Goal: Check status: Check status

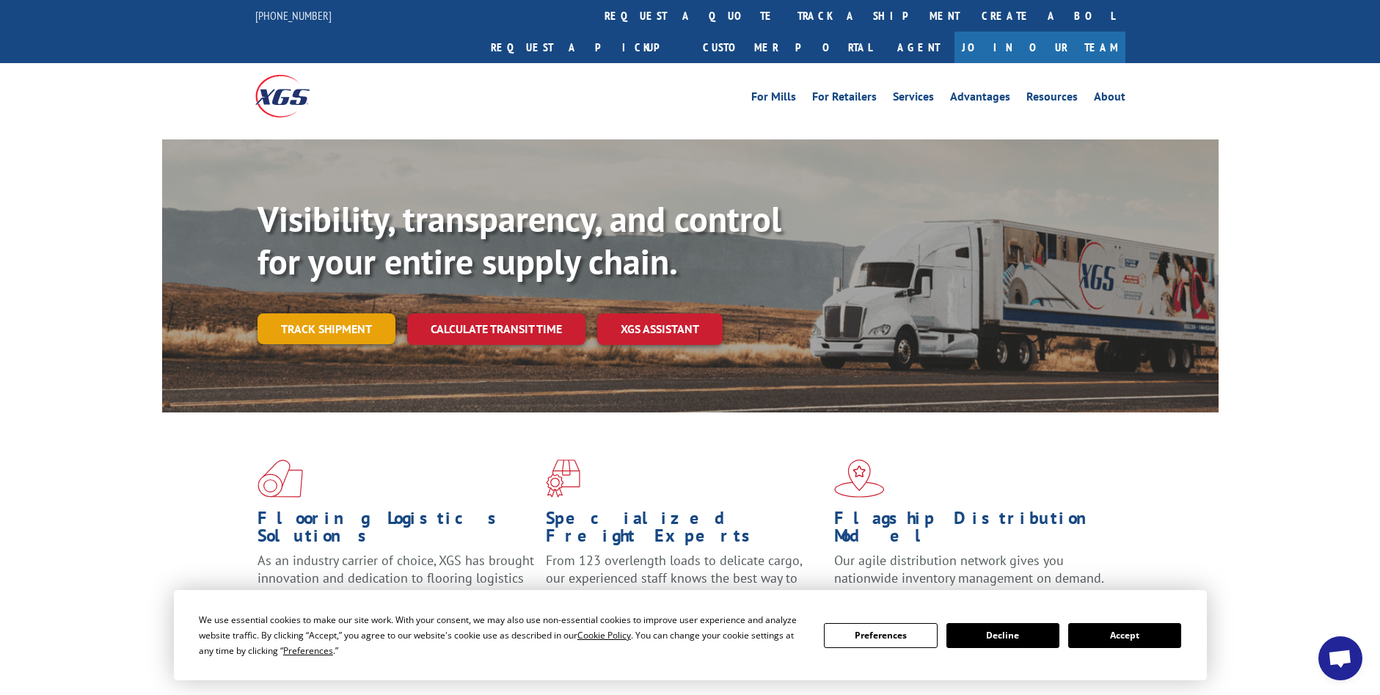
click at [344, 313] on link "Track shipment" at bounding box center [327, 328] width 138 height 31
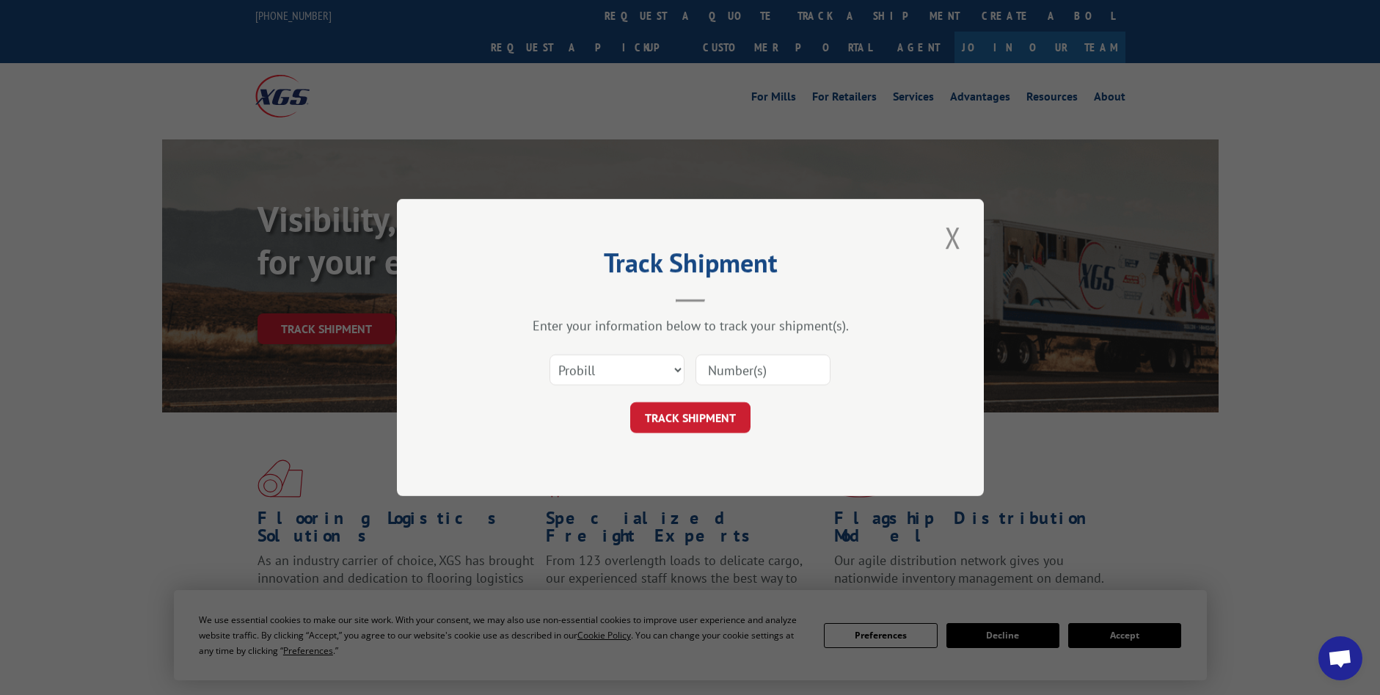
click at [724, 373] on input at bounding box center [763, 369] width 135 height 31
type input "50861754"
click at [664, 423] on button "TRACK SHIPMENT" at bounding box center [690, 417] width 120 height 31
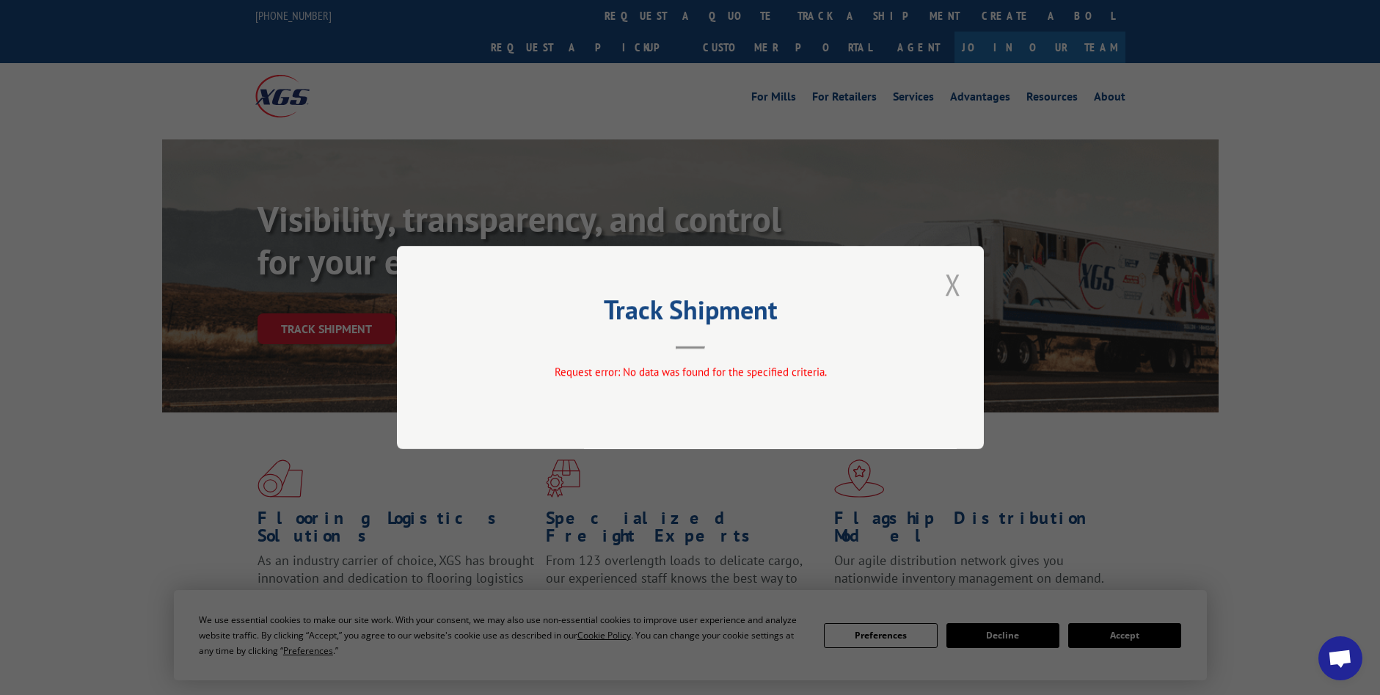
click at [948, 274] on button "Close modal" at bounding box center [953, 284] width 25 height 40
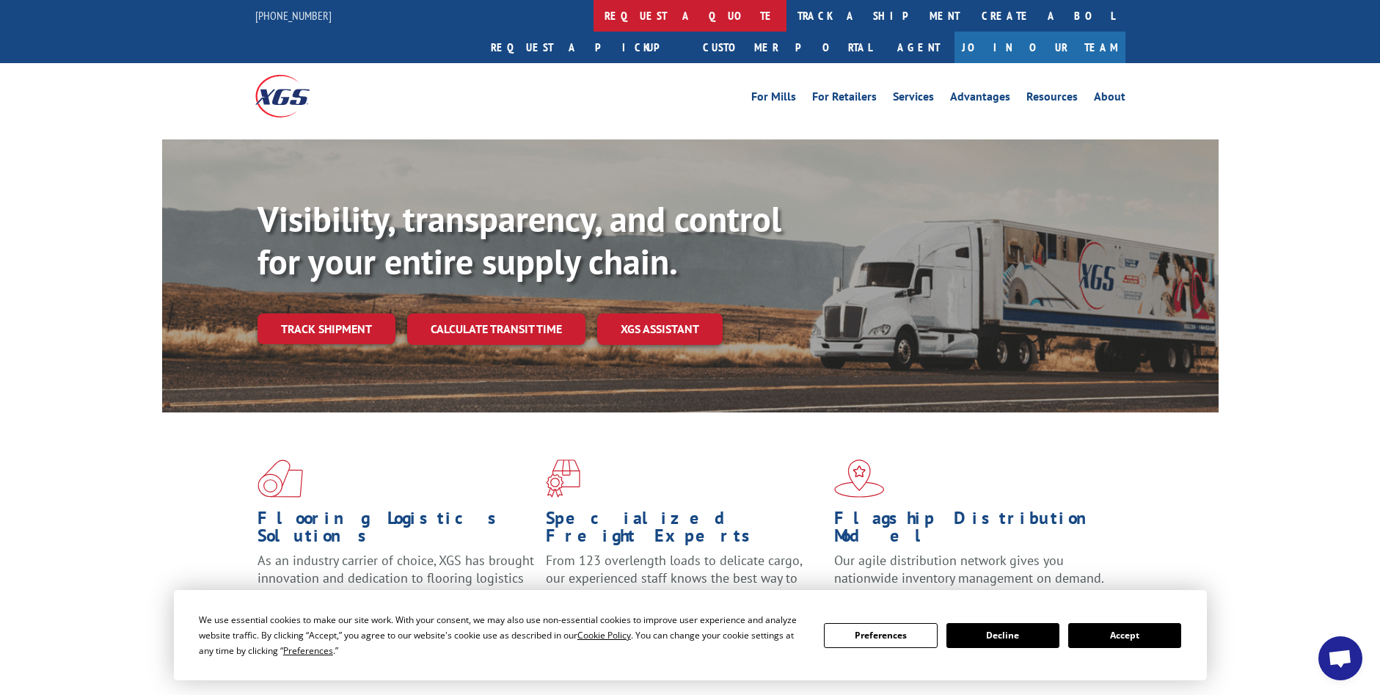
click at [594, 12] on link "request a quote" at bounding box center [690, 16] width 193 height 32
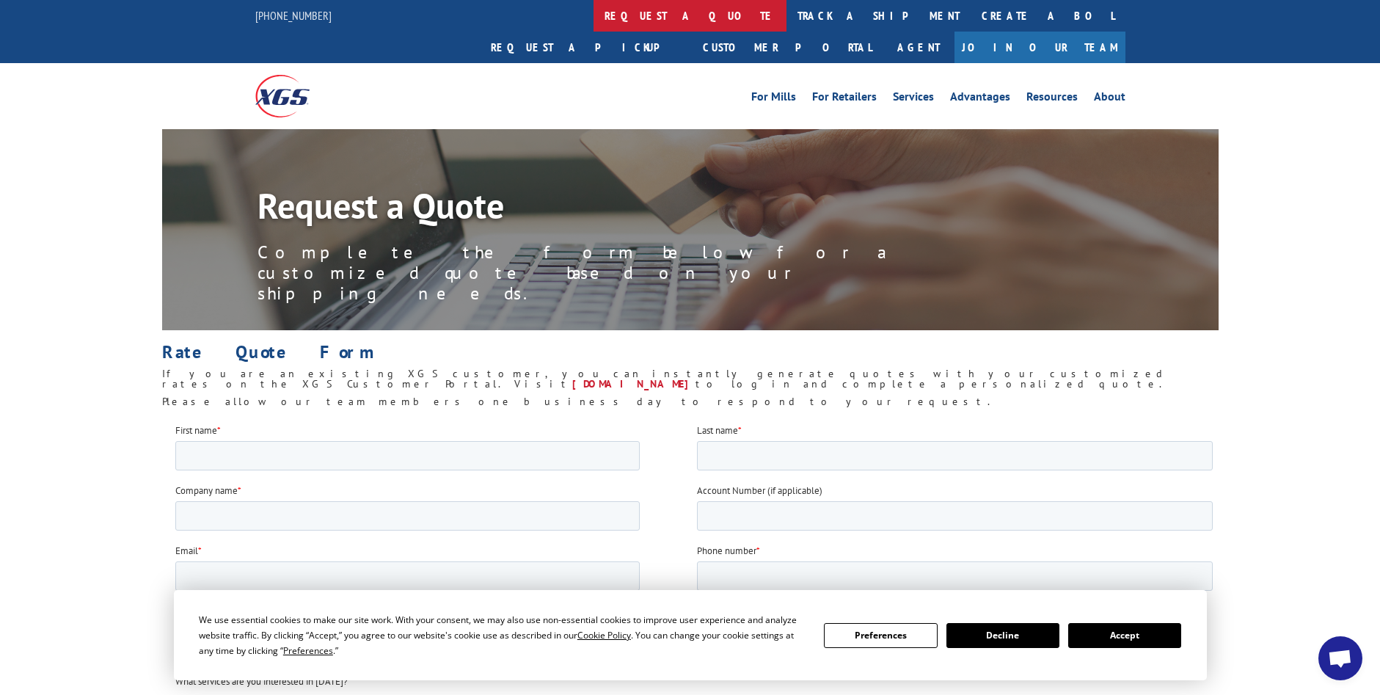
click at [594, 14] on link "request a quote" at bounding box center [690, 16] width 193 height 32
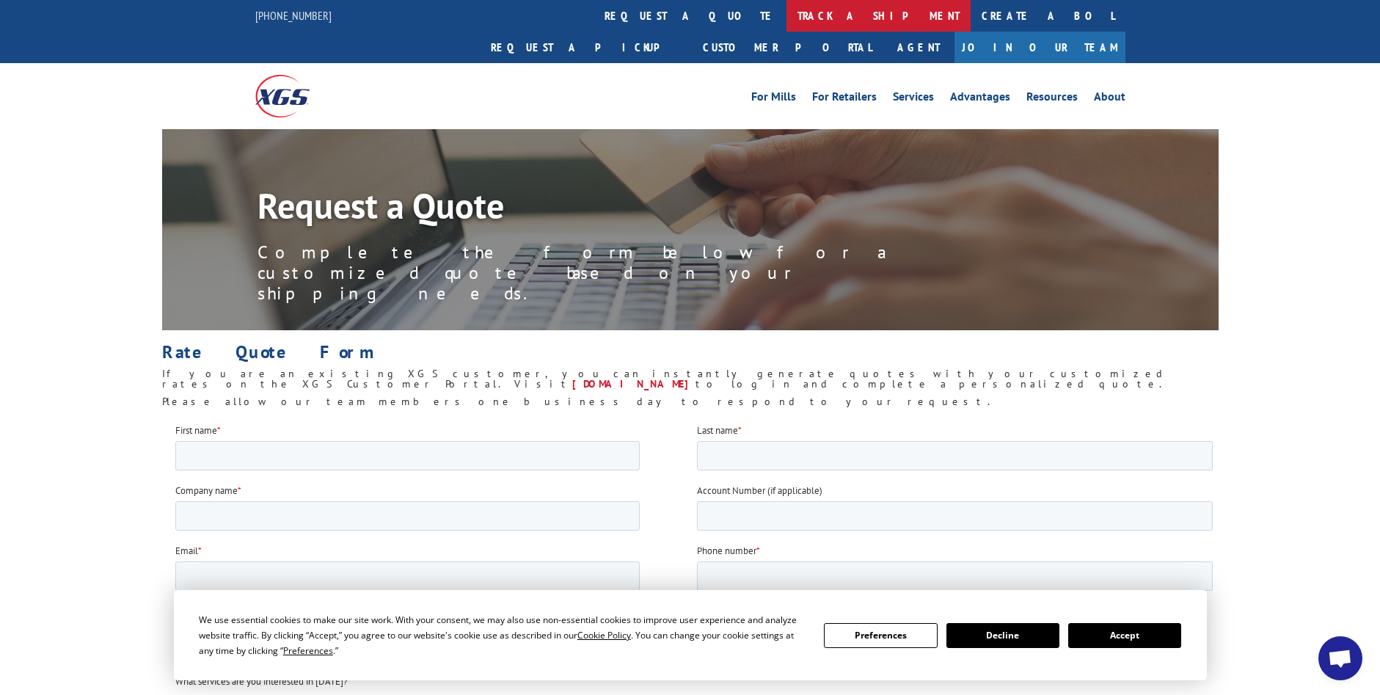
click at [787, 14] on link "track a shipment" at bounding box center [879, 16] width 184 height 32
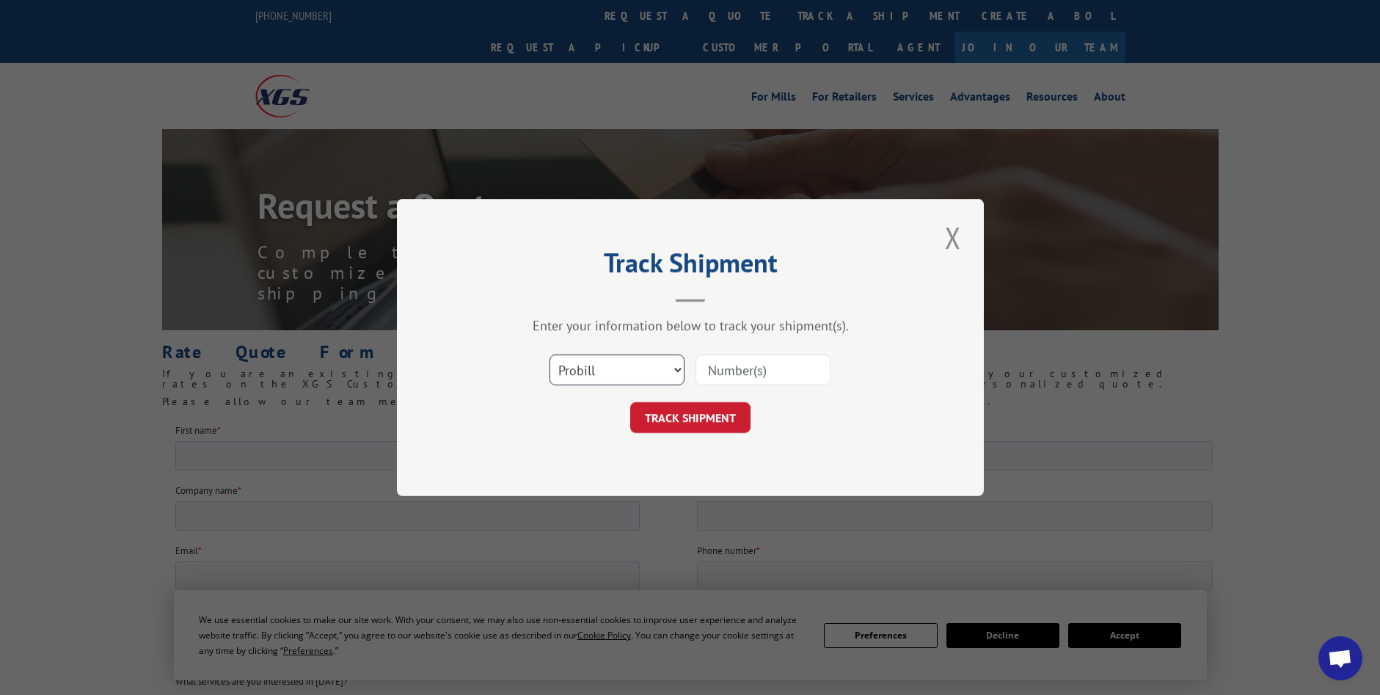
click at [620, 356] on select "Select category... Probill BOL PO" at bounding box center [617, 369] width 135 height 31
select select "bol"
click at [550, 354] on select "Select category... Probill BOL PO" at bounding box center [617, 369] width 135 height 31
click at [737, 380] on input at bounding box center [763, 369] width 135 height 31
type input "50861754"
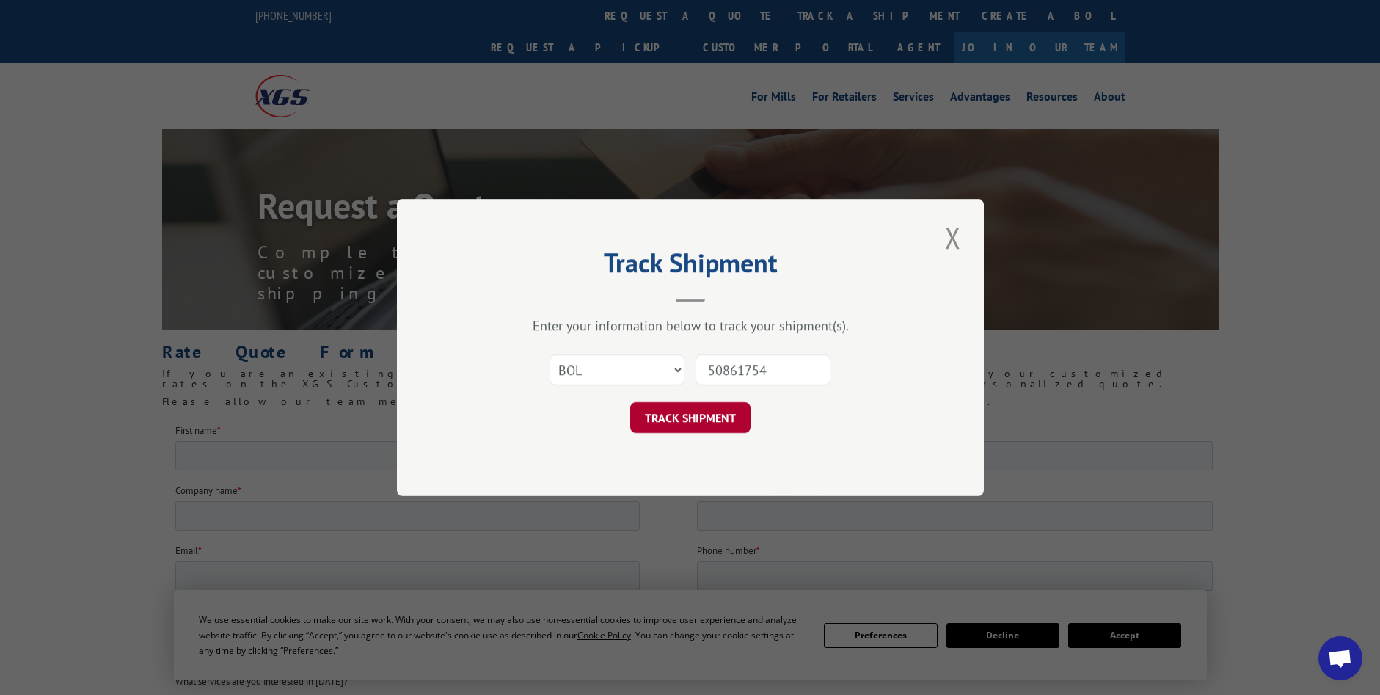
click at [707, 410] on button "TRACK SHIPMENT" at bounding box center [690, 417] width 120 height 31
